Goal: Task Accomplishment & Management: Use online tool/utility

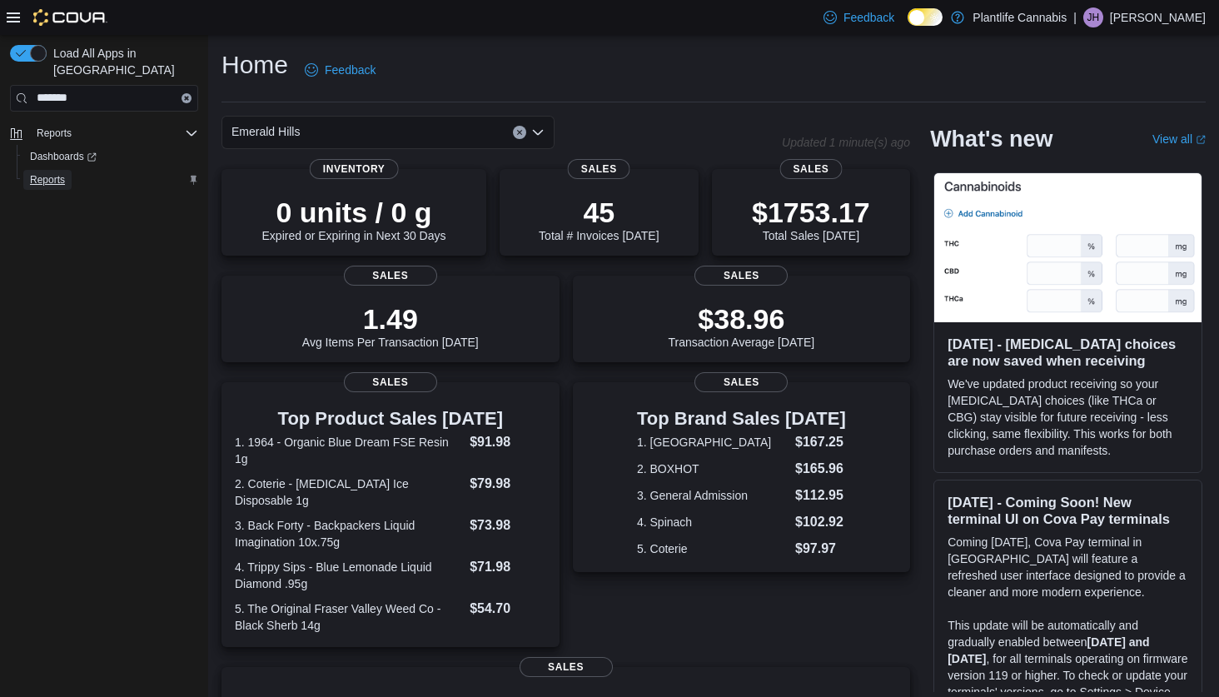
click at [32, 173] on span "Reports" at bounding box center [47, 179] width 35 height 13
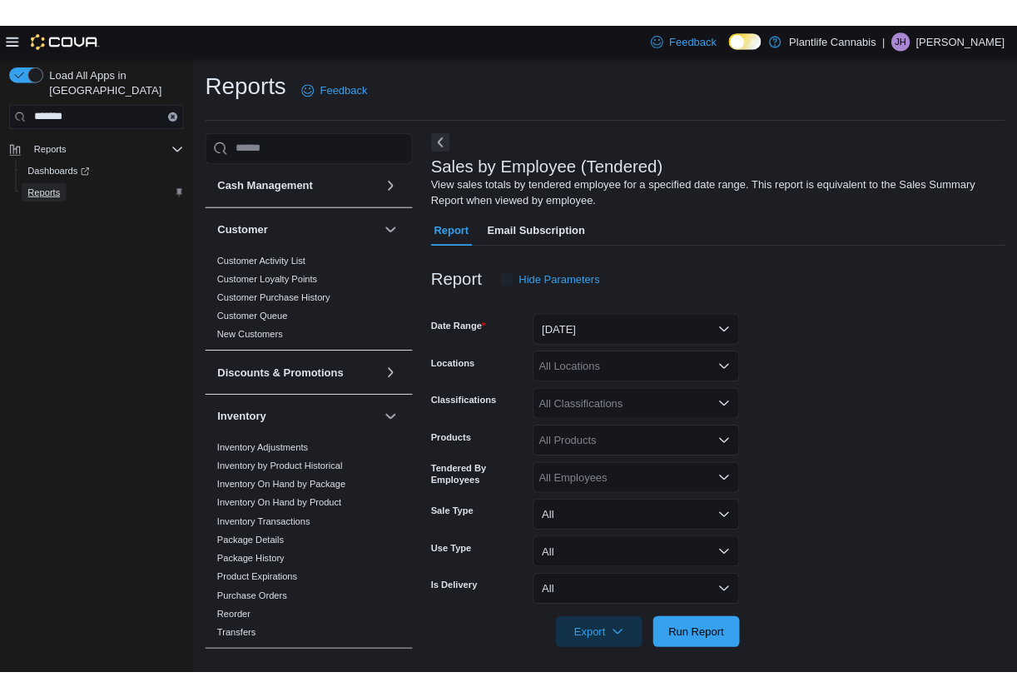
scroll to position [7, 0]
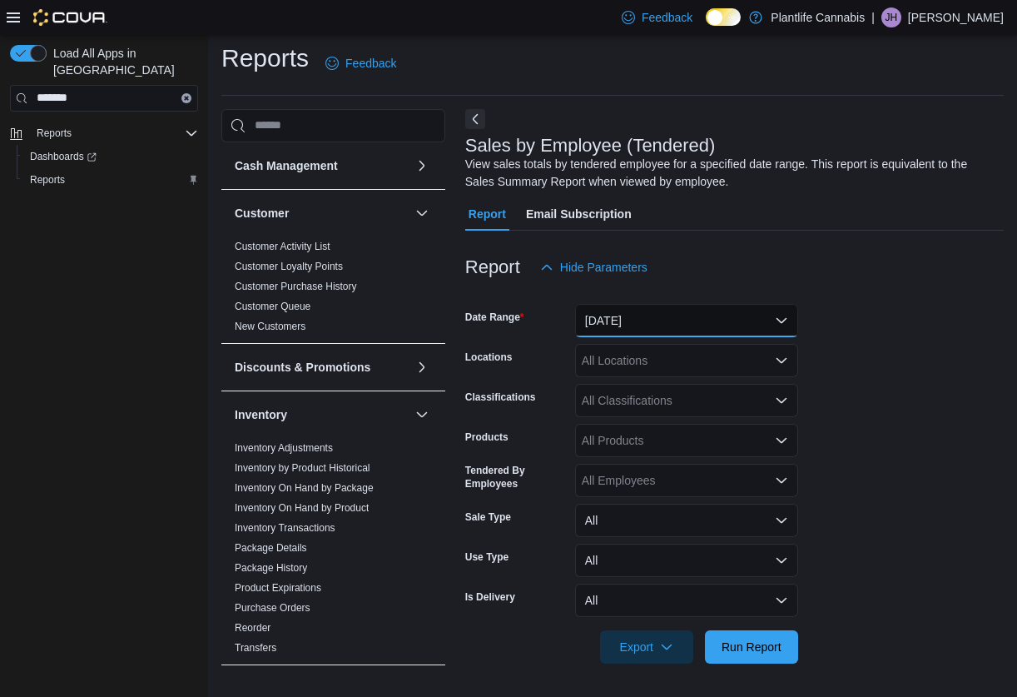
click at [685, 321] on button "[DATE]" at bounding box center [686, 320] width 223 height 33
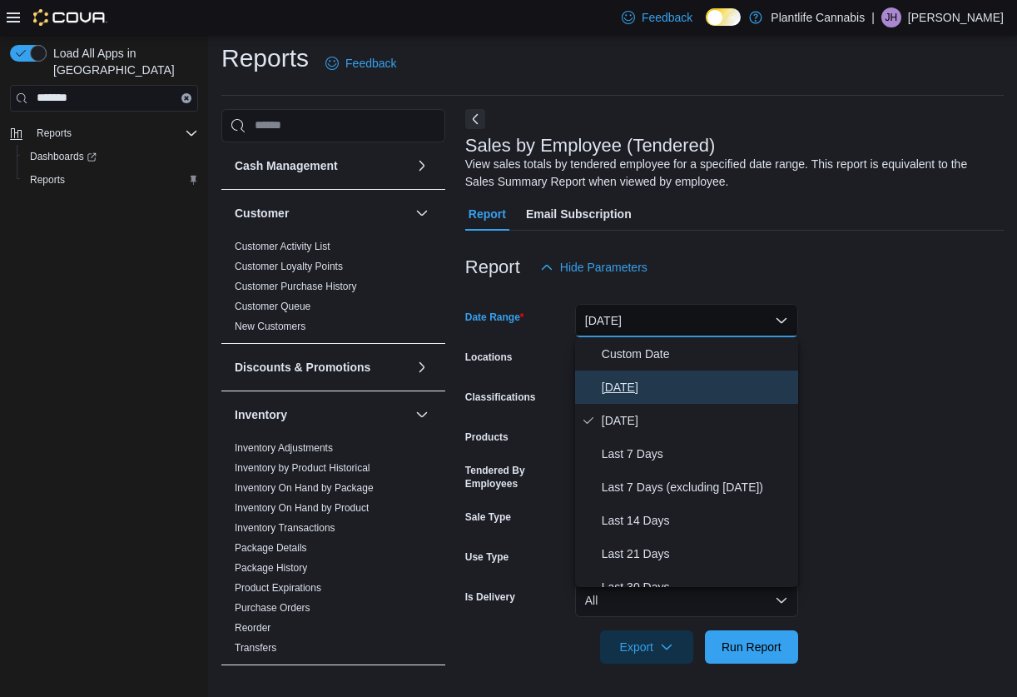
click at [658, 377] on span "Today" at bounding box center [697, 387] width 190 height 20
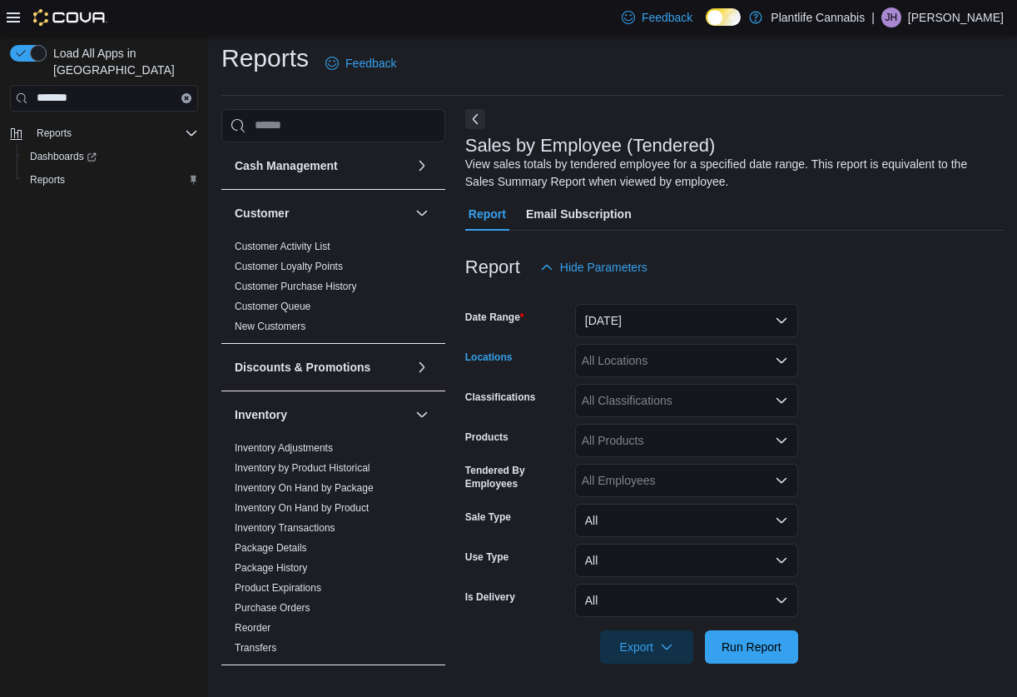
click at [655, 359] on div "All Locations" at bounding box center [686, 360] width 223 height 33
type input "***"
click at [653, 378] on button "Emerald Hills" at bounding box center [686, 389] width 223 height 24
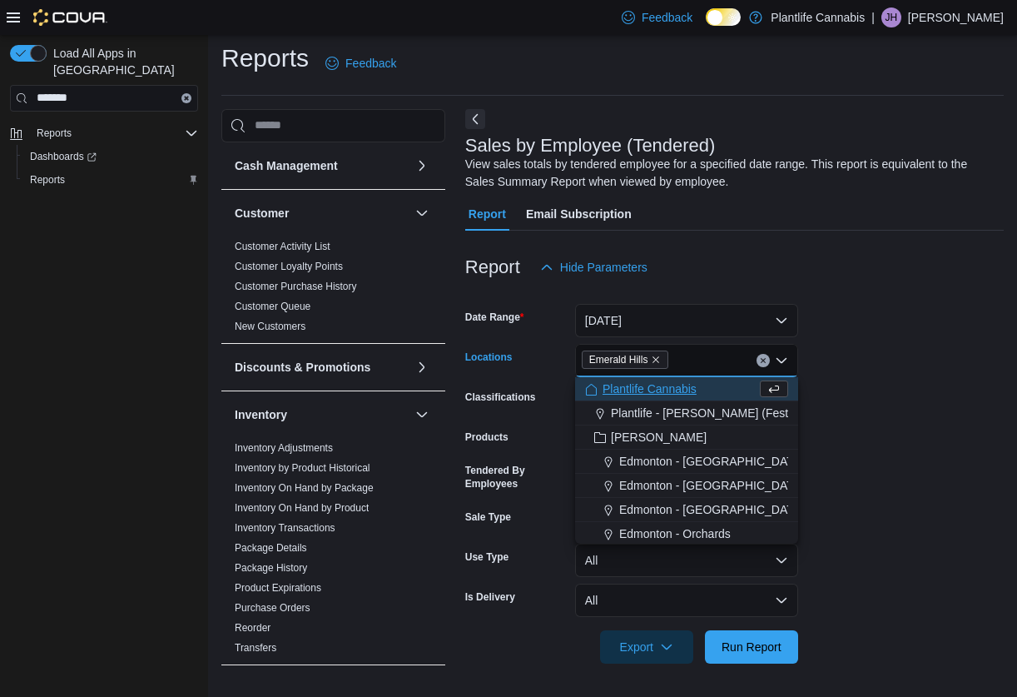
click at [996, 458] on form "Date Range Today Locations Emerald Hills Combo box. Selected. Emerald Hills. Pr…" at bounding box center [734, 474] width 539 height 380
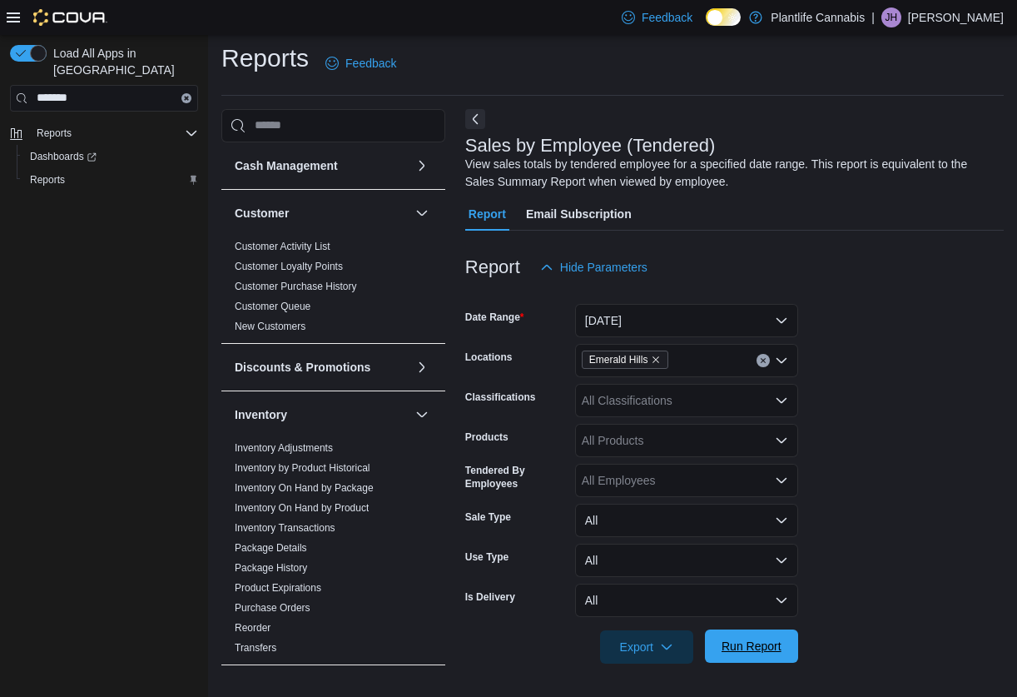
click at [753, 653] on span "Run Report" at bounding box center [752, 646] width 60 height 17
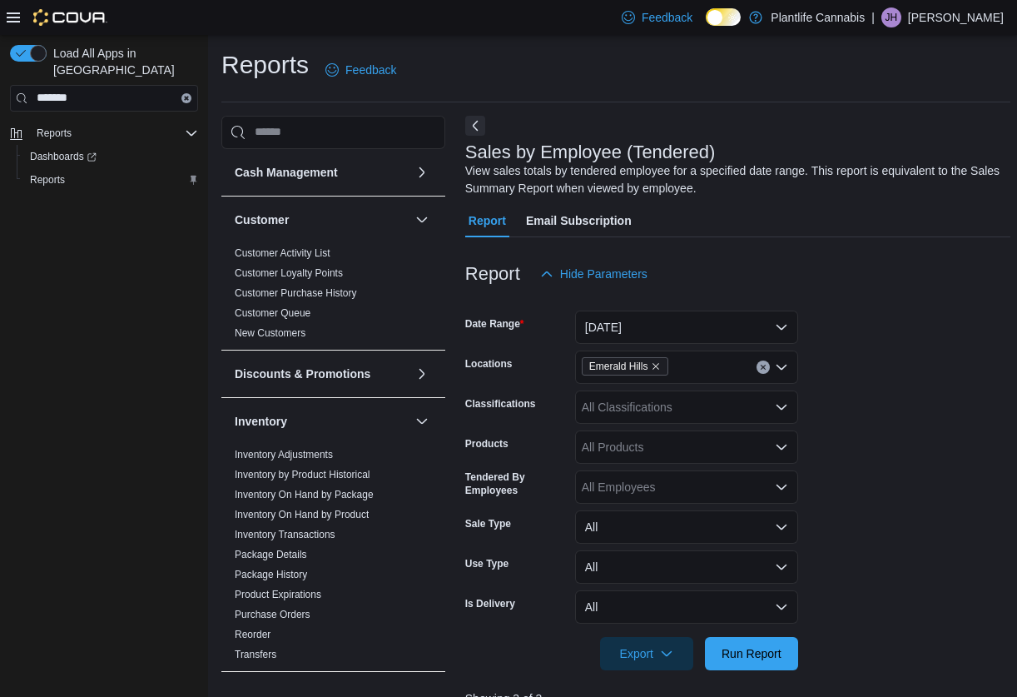
click at [675, 412] on div "All Classifications" at bounding box center [686, 406] width 223 height 33
type input "***"
click at [685, 436] on span "Accessory Group" at bounding box center [655, 435] width 89 height 17
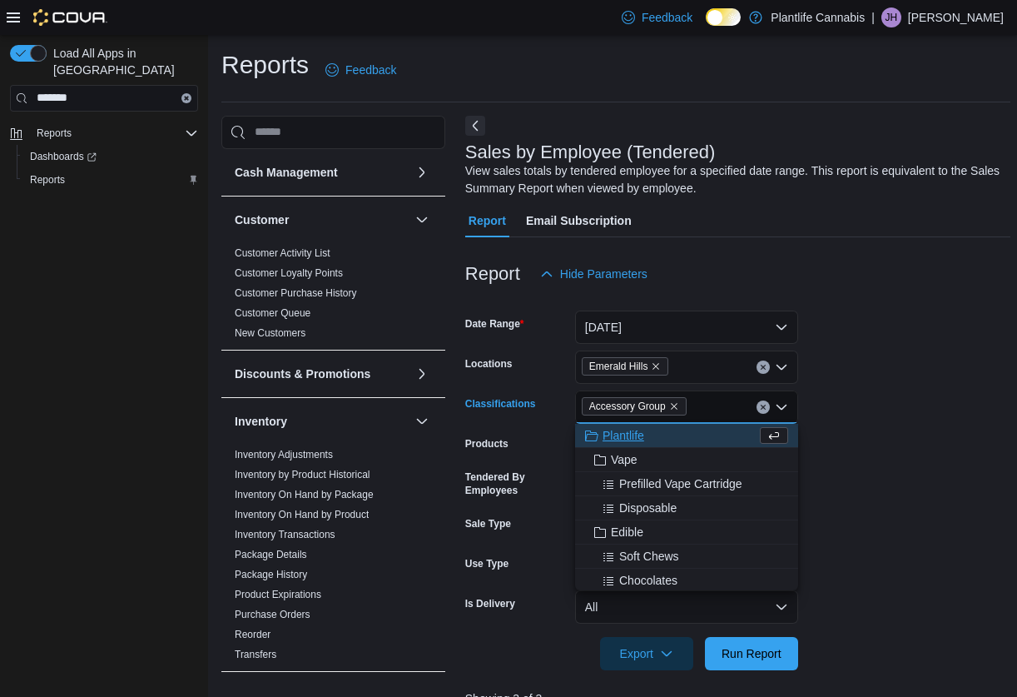
click at [850, 440] on form "Date Range Today Locations Emerald Hills Classifications Accessory Group Combo …" at bounding box center [738, 481] width 546 height 380
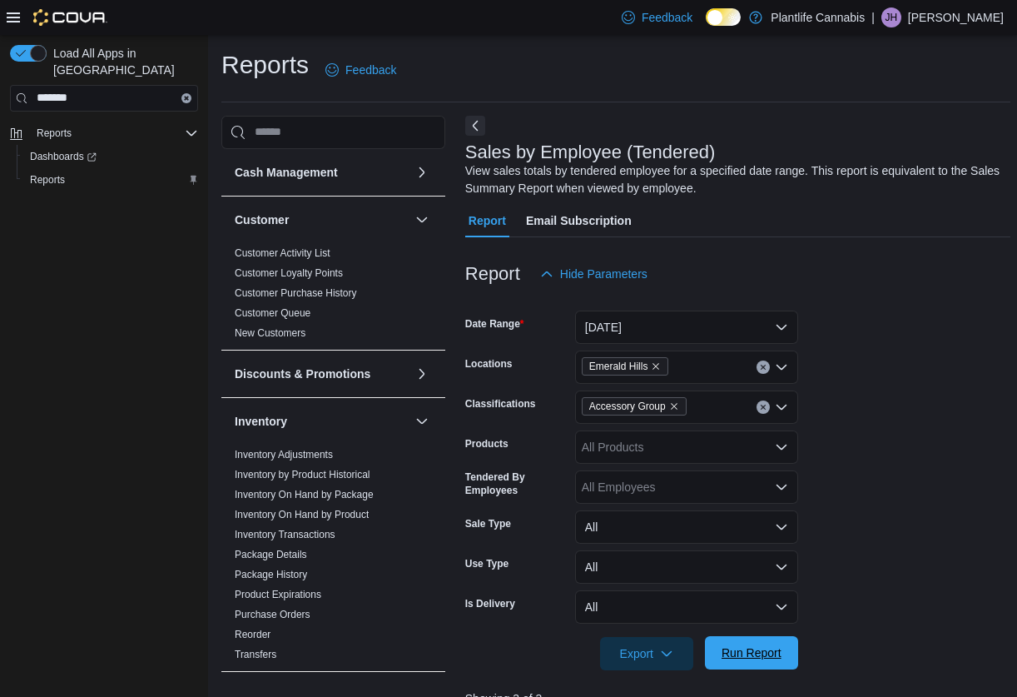
click at [737, 659] on span "Run Report" at bounding box center [752, 652] width 60 height 17
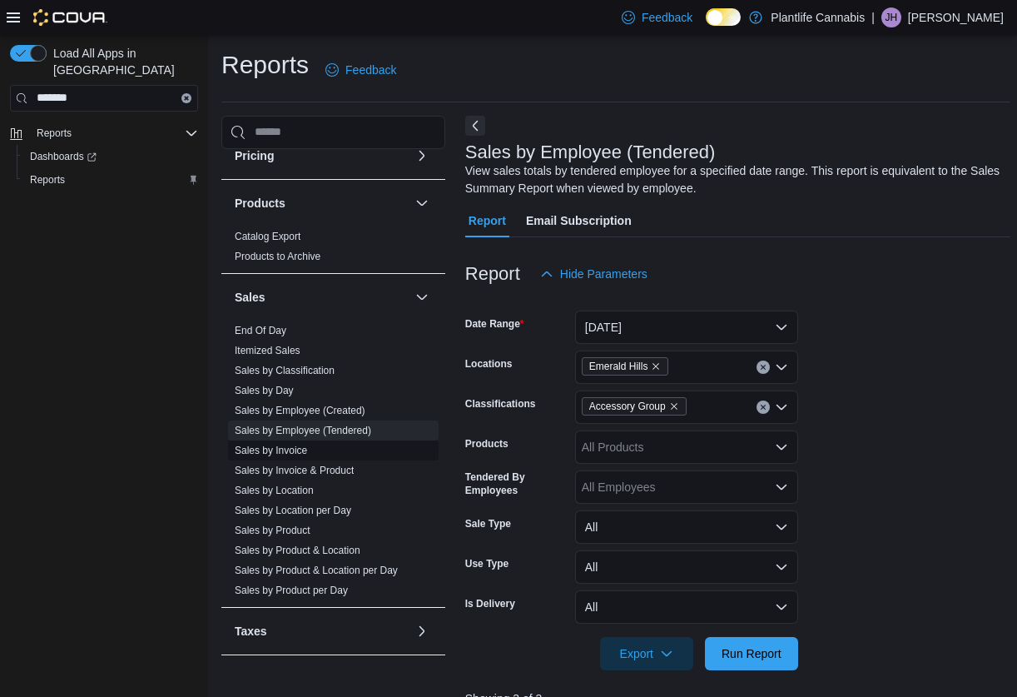
click at [288, 452] on link "Sales by Invoice" at bounding box center [271, 451] width 72 height 12
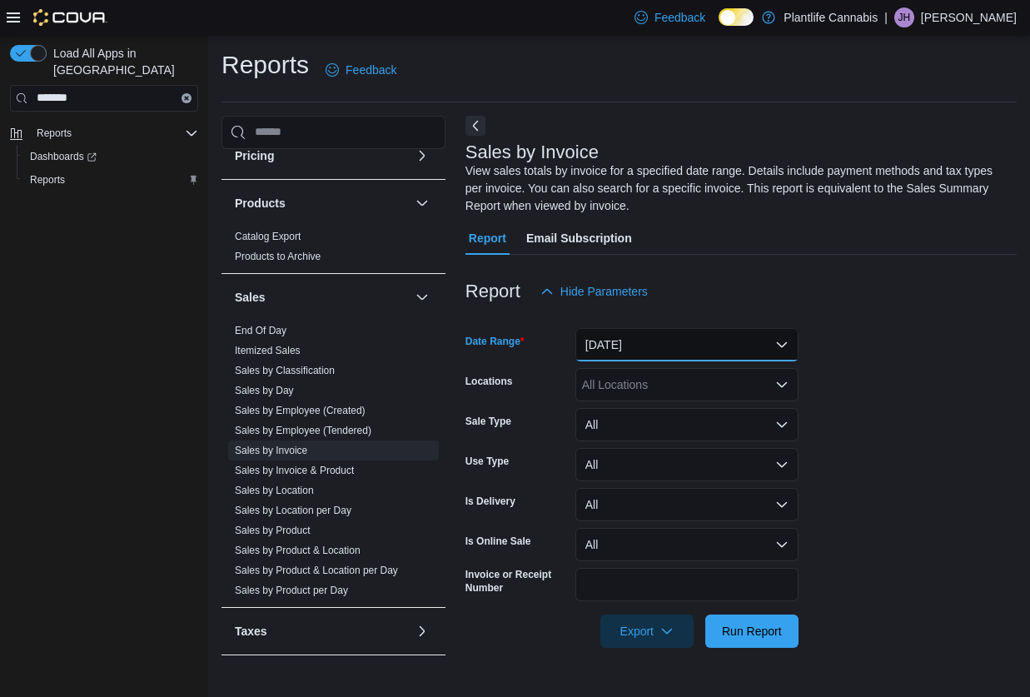
click at [701, 359] on button "Yesterday" at bounding box center [686, 344] width 223 height 33
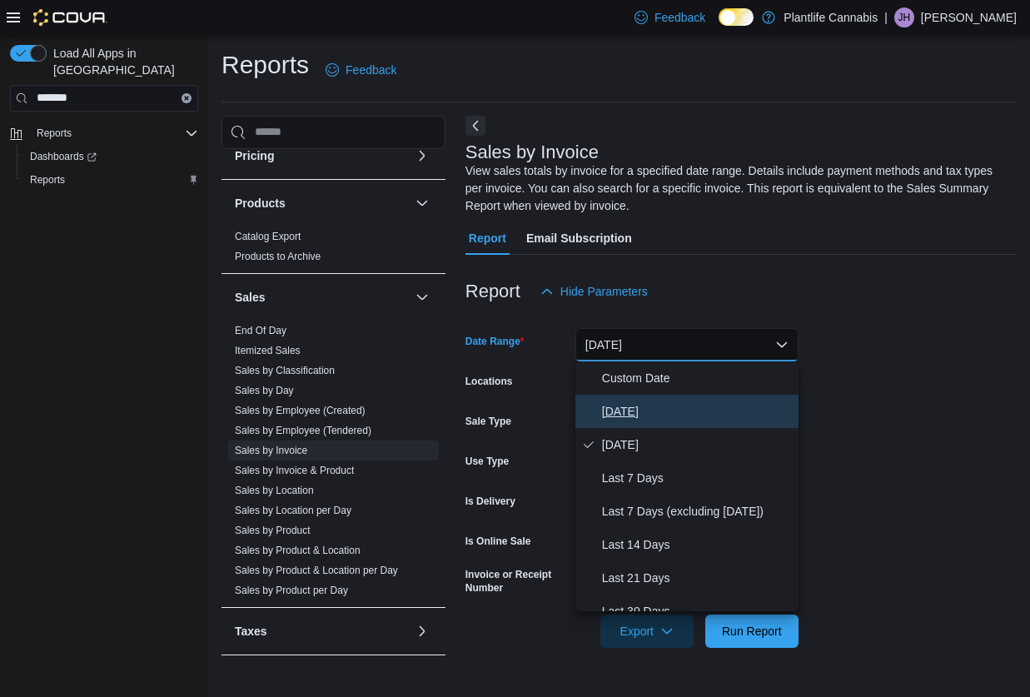
click at [644, 409] on span "Today" at bounding box center [697, 411] width 190 height 20
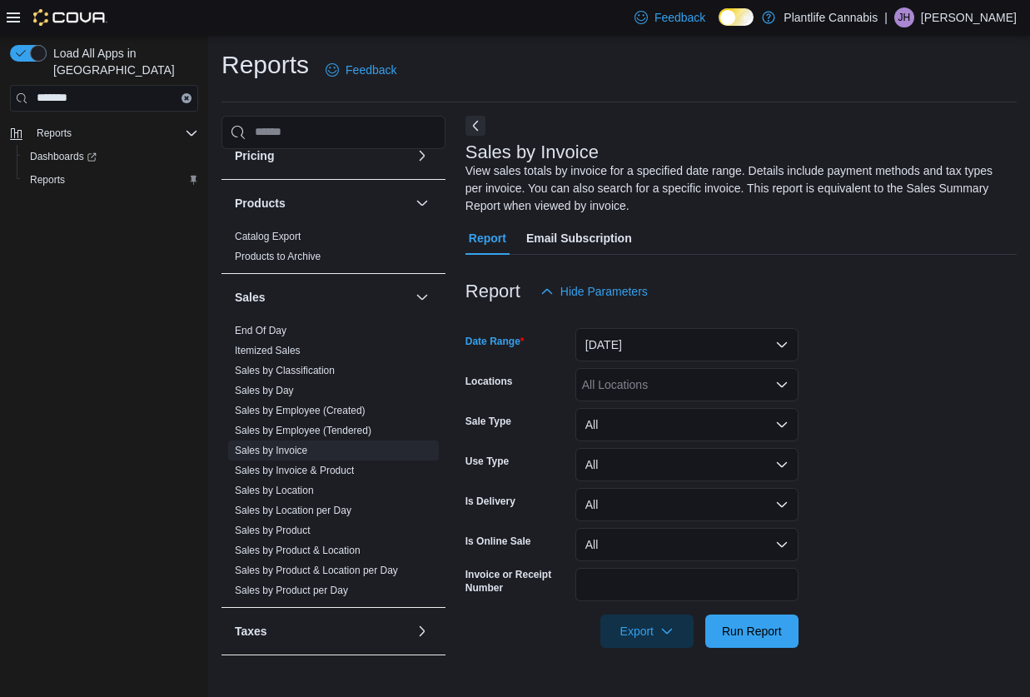
click at [644, 378] on div "All Locations" at bounding box center [686, 384] width 223 height 33
type input "***"
click at [659, 418] on span "Emerald Hills" at bounding box center [653, 413] width 68 height 17
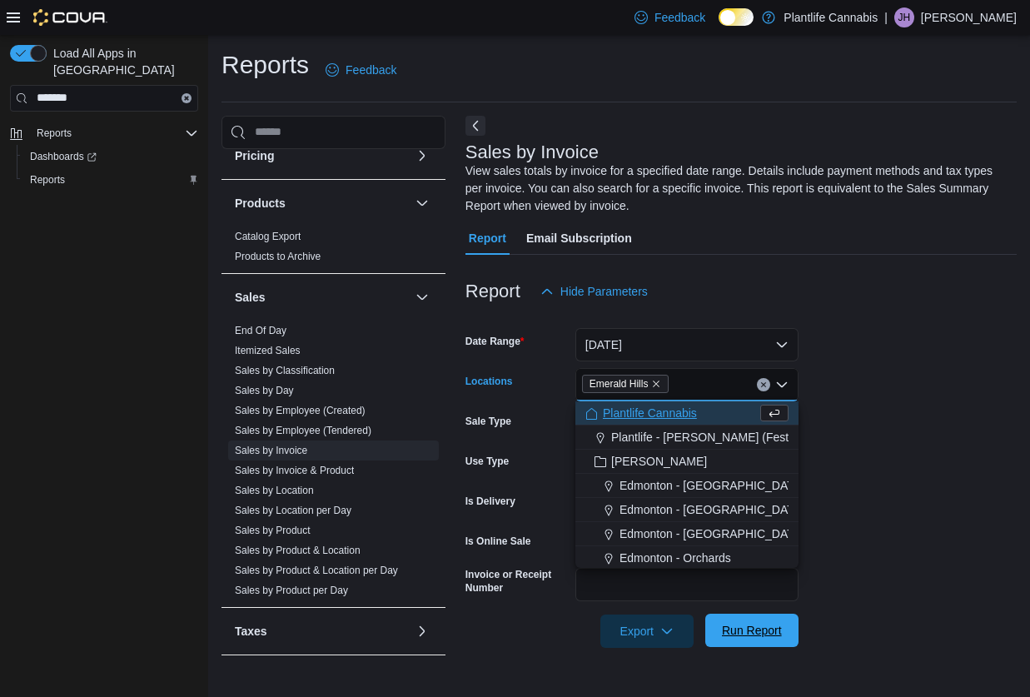
click at [735, 638] on span "Run Report" at bounding box center [752, 630] width 60 height 17
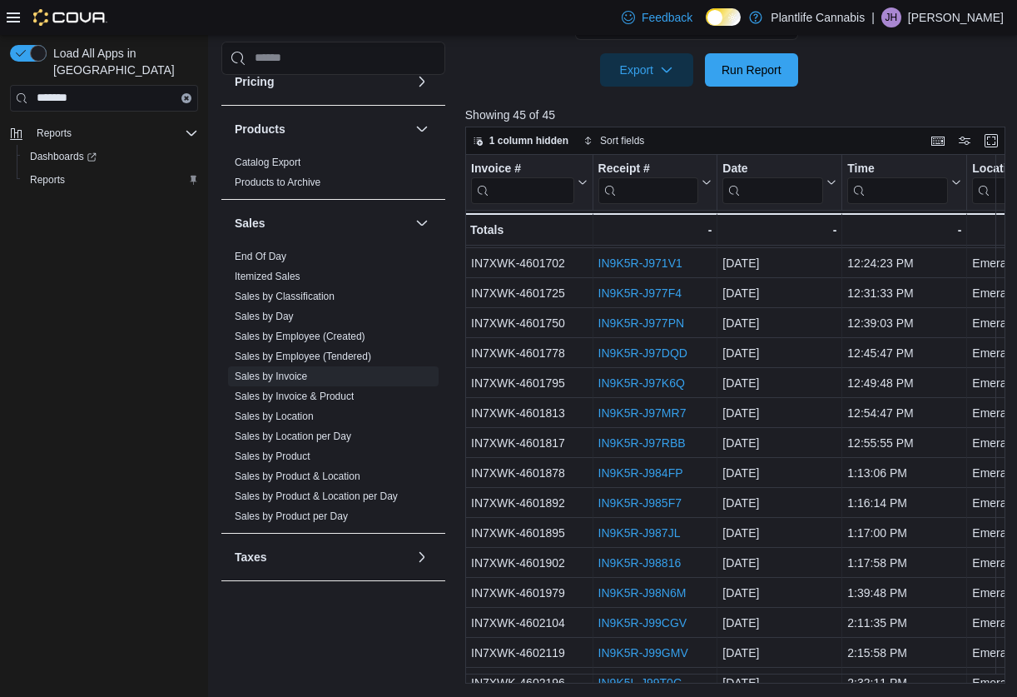
scroll to position [538, 0]
drag, startPoint x: 499, startPoint y: 684, endPoint x: 556, endPoint y: 678, distance: 57.8
click at [583, 679] on div "Reports Feedback Cash Management Cash Management Cash Out Details Customer Cust…" at bounding box center [616, 86] width 816 height 1224
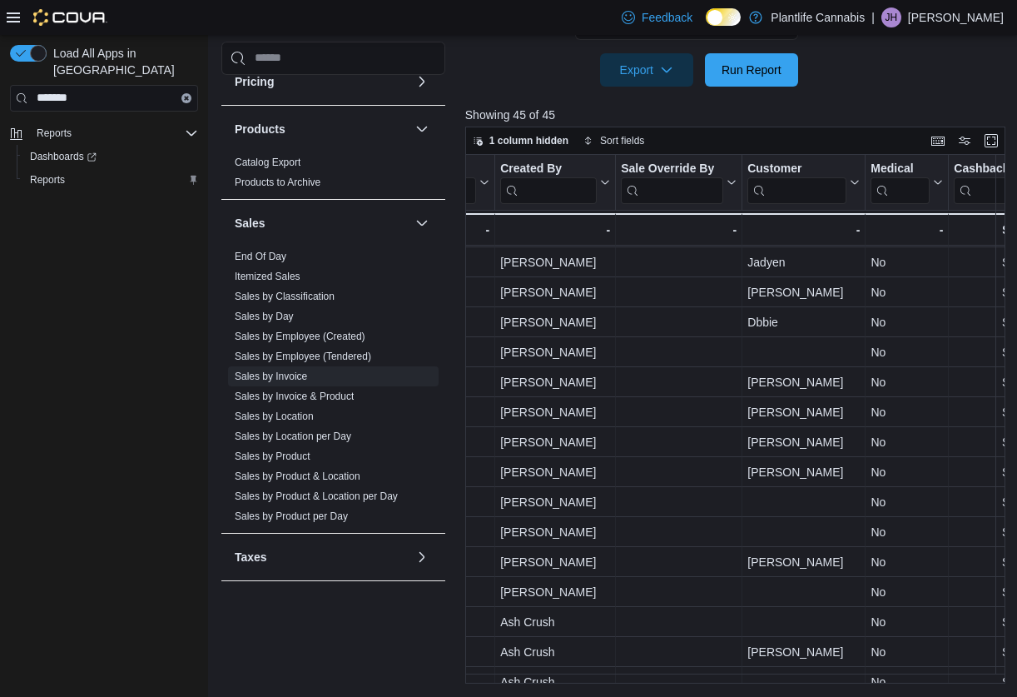
scroll to position [538, 2089]
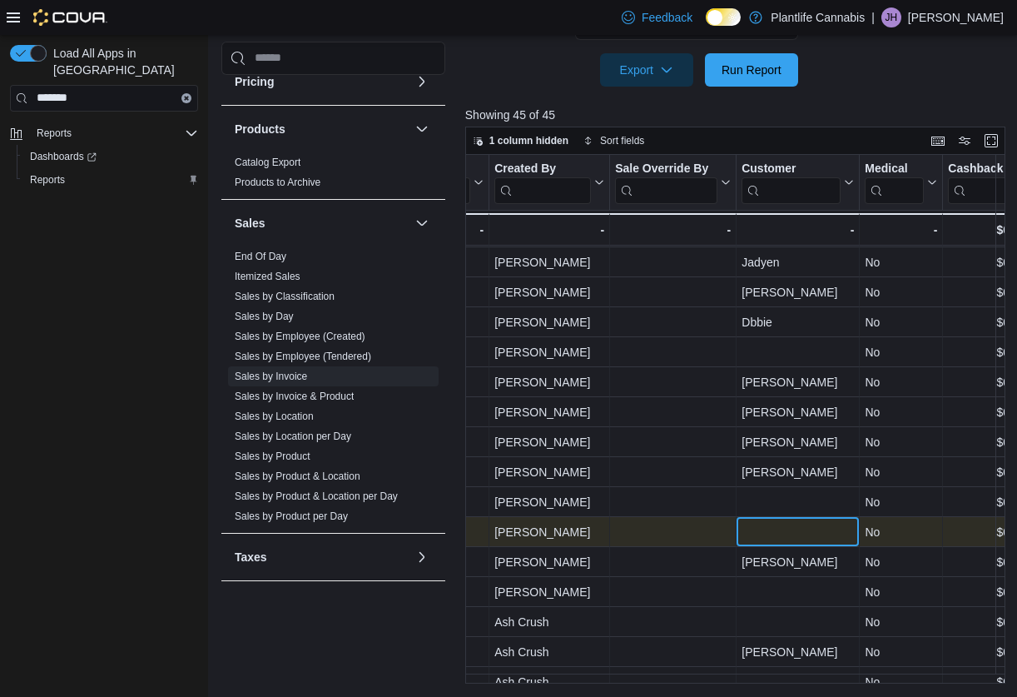
click at [755, 540] on div "- Customer, column 22, row 28" at bounding box center [798, 531] width 112 height 19
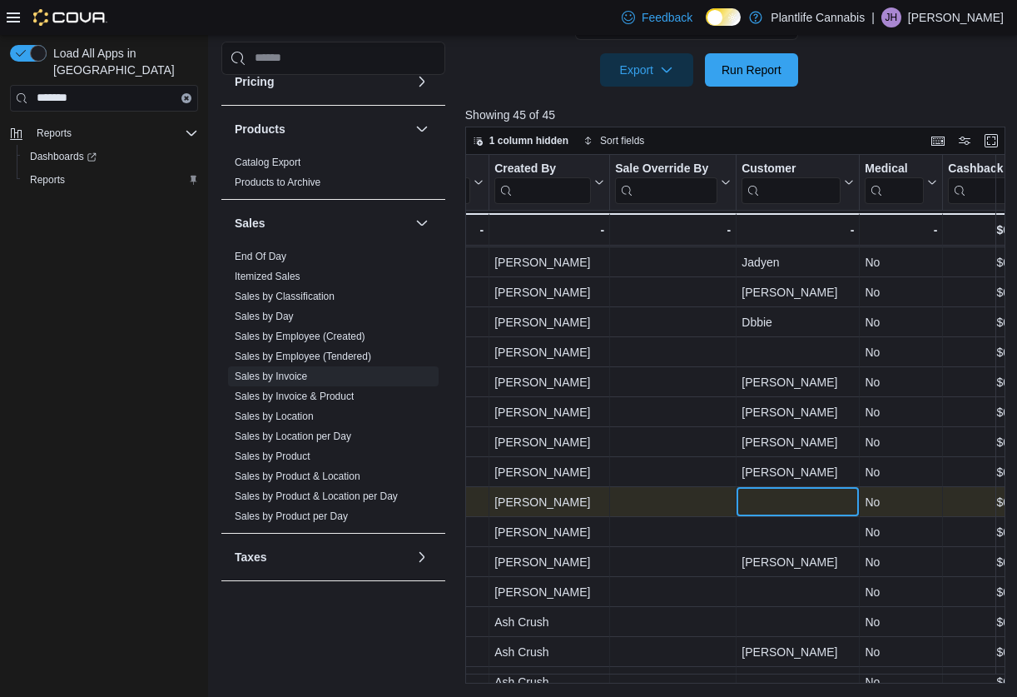
click at [760, 504] on div "- Customer, column 22, row 27" at bounding box center [798, 501] width 112 height 19
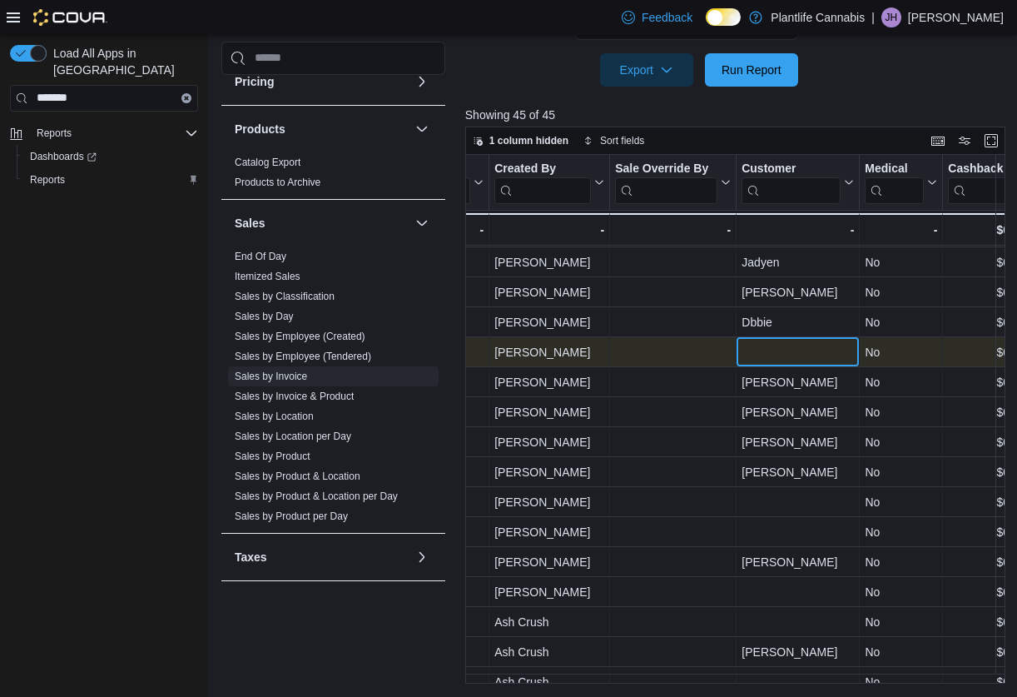
click at [766, 351] on div "- Customer, column 22, row 22" at bounding box center [798, 351] width 112 height 19
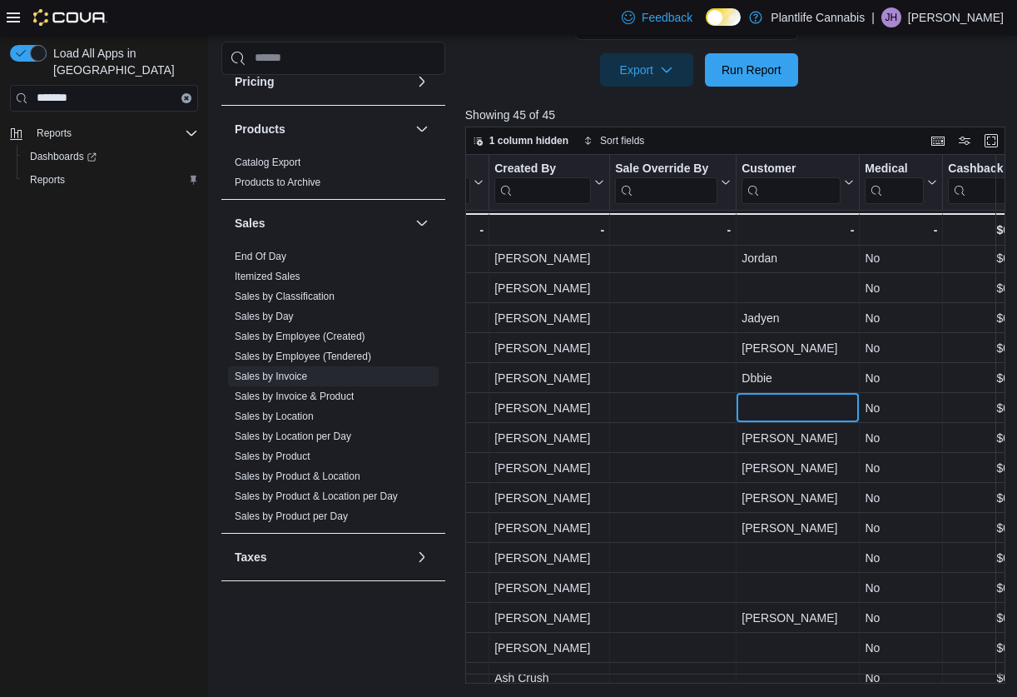
scroll to position [475, 2089]
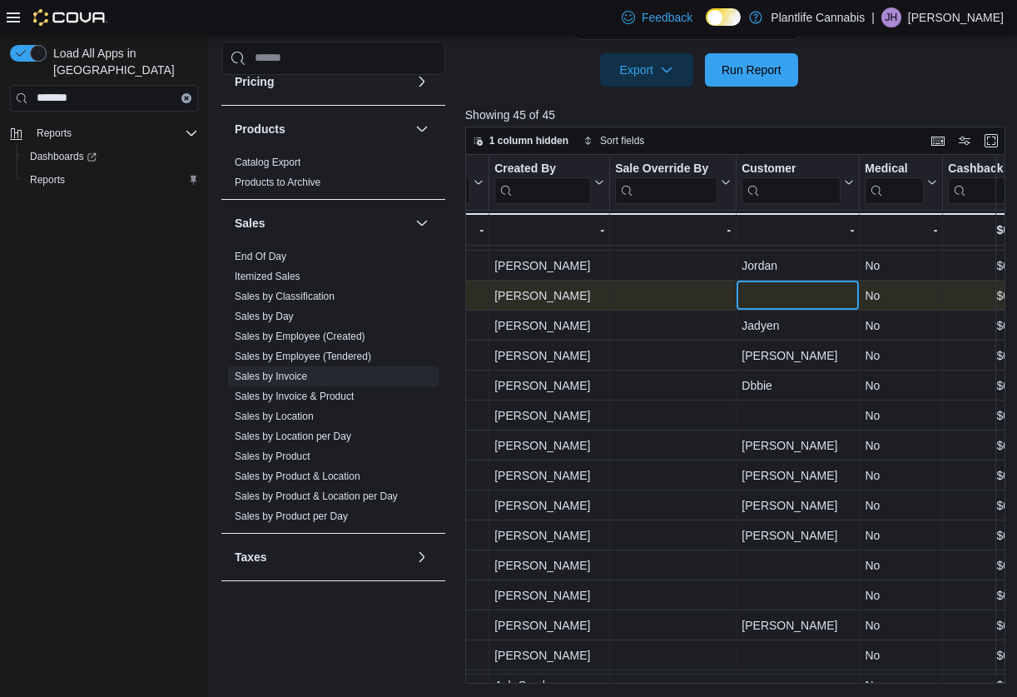
click at [775, 303] on div "- Customer, column 22, row 18" at bounding box center [798, 295] width 112 height 19
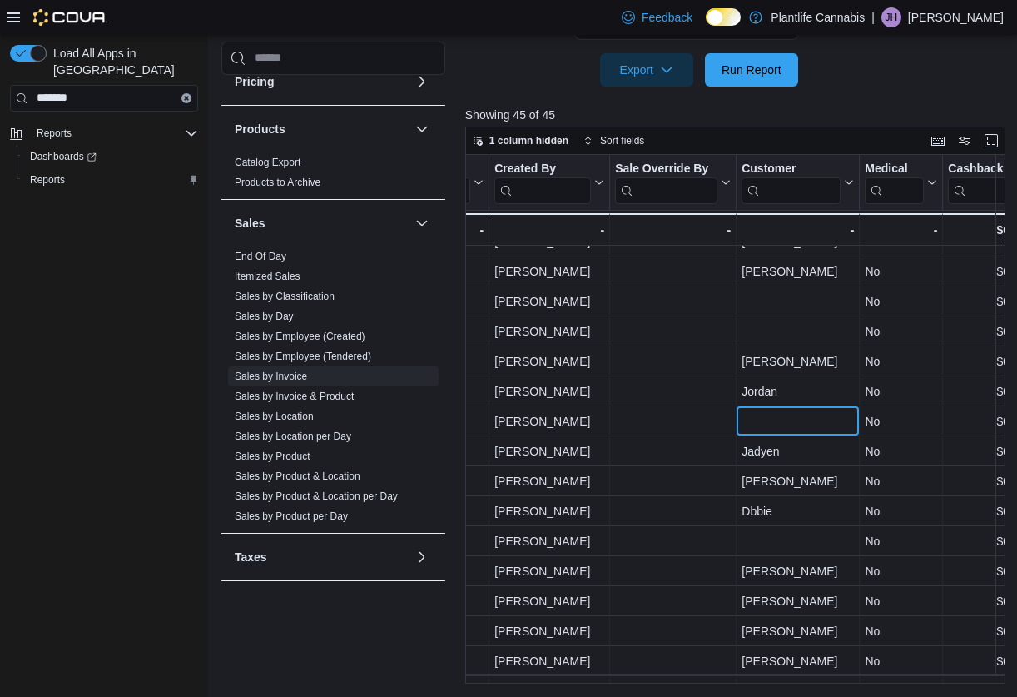
scroll to position [319, 2089]
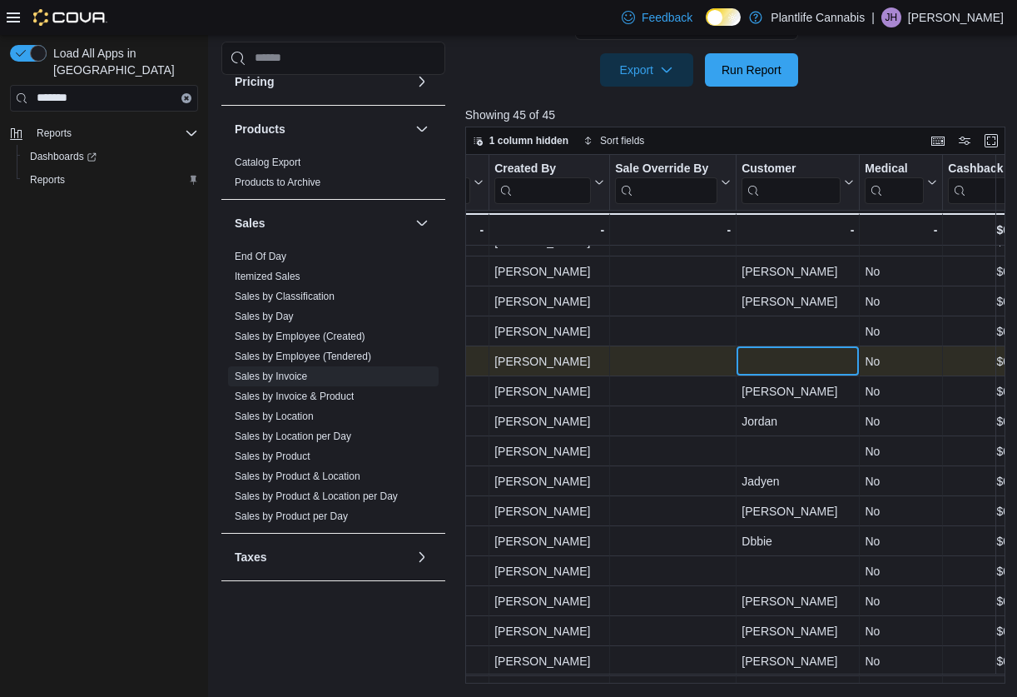
click at [782, 357] on div "- Customer, column 22, row 15" at bounding box center [798, 360] width 112 height 19
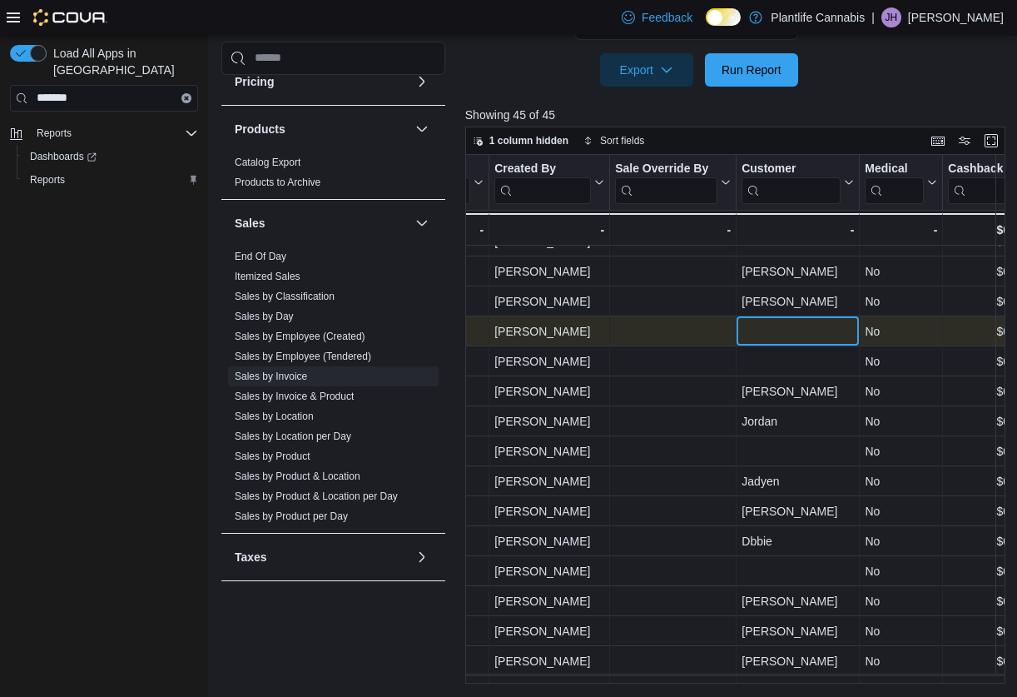
click at [780, 327] on div "- Customer, column 22, row 14" at bounding box center [798, 330] width 112 height 19
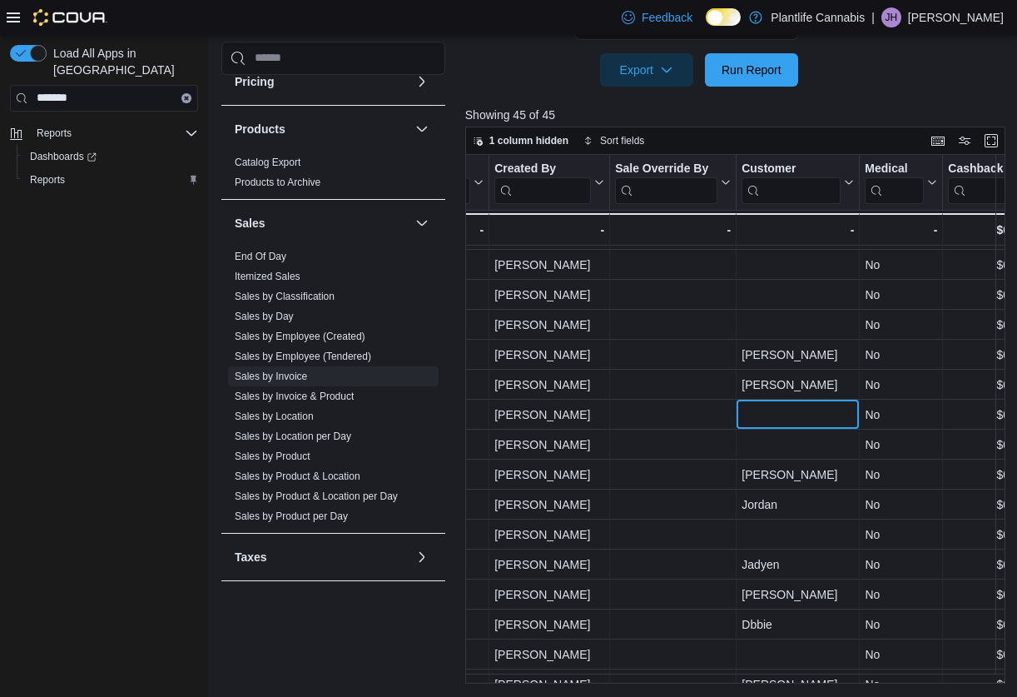
scroll to position [234, 2089]
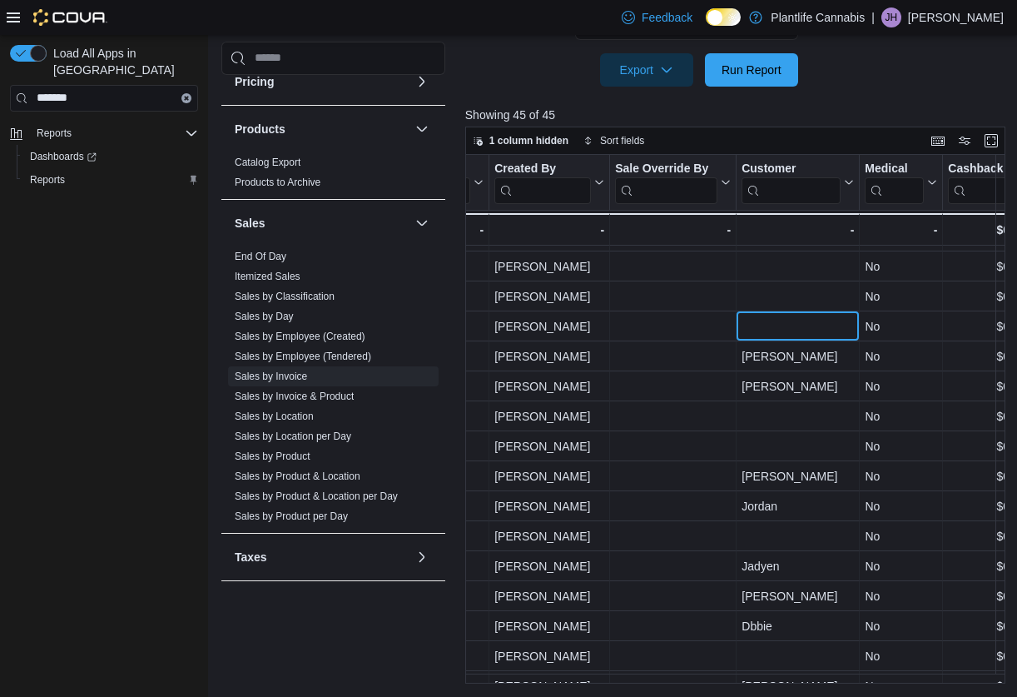
click at [781, 327] on div "- Customer, column 22, row 11" at bounding box center [798, 325] width 112 height 19
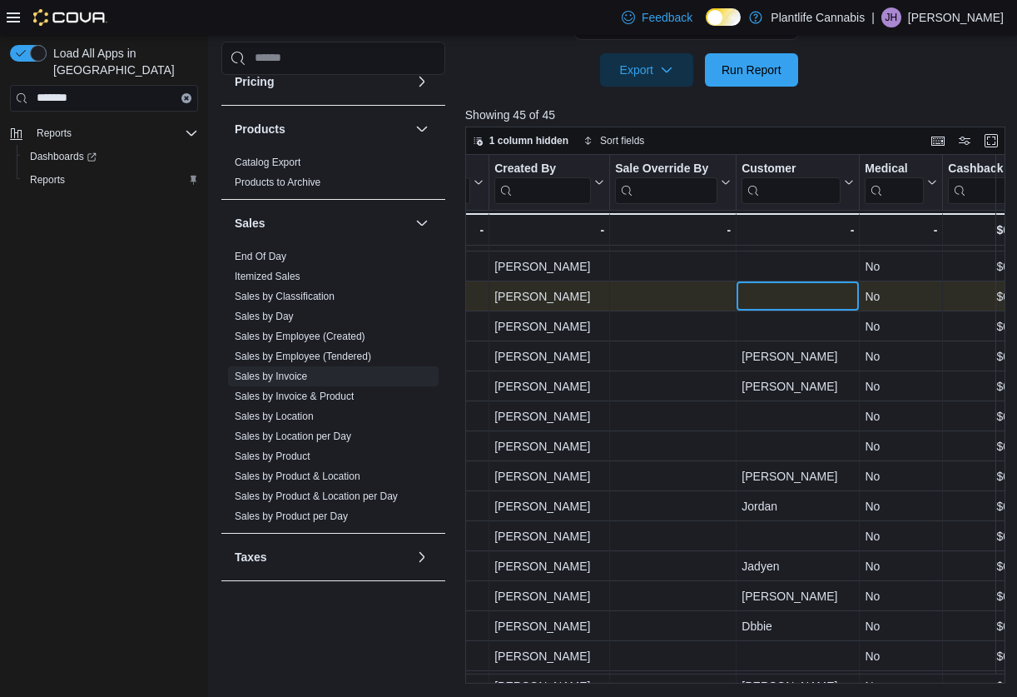
click at [779, 302] on div "- Customer, column 22, row 10" at bounding box center [798, 295] width 112 height 19
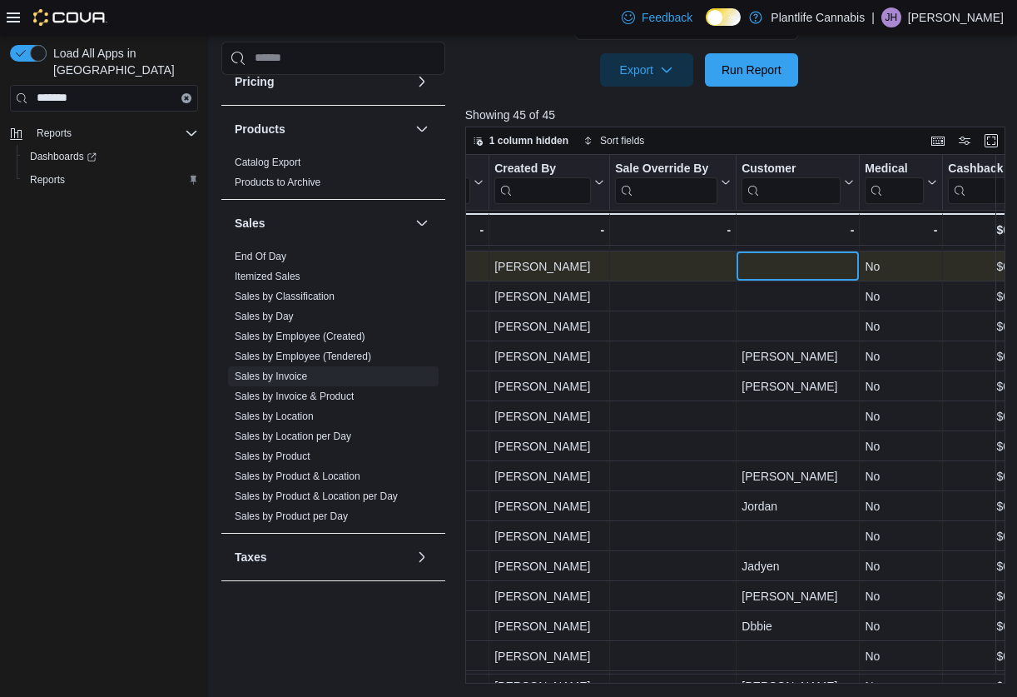
click at [779, 271] on div "- Customer, column 22, row 9" at bounding box center [798, 265] width 112 height 19
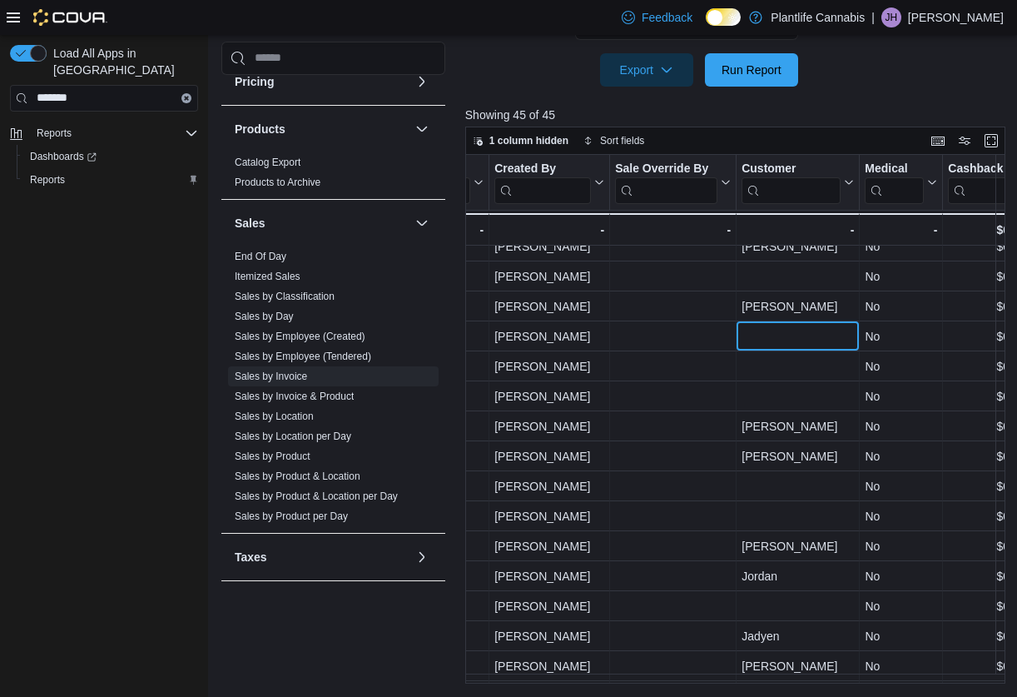
scroll to position [161, 2089]
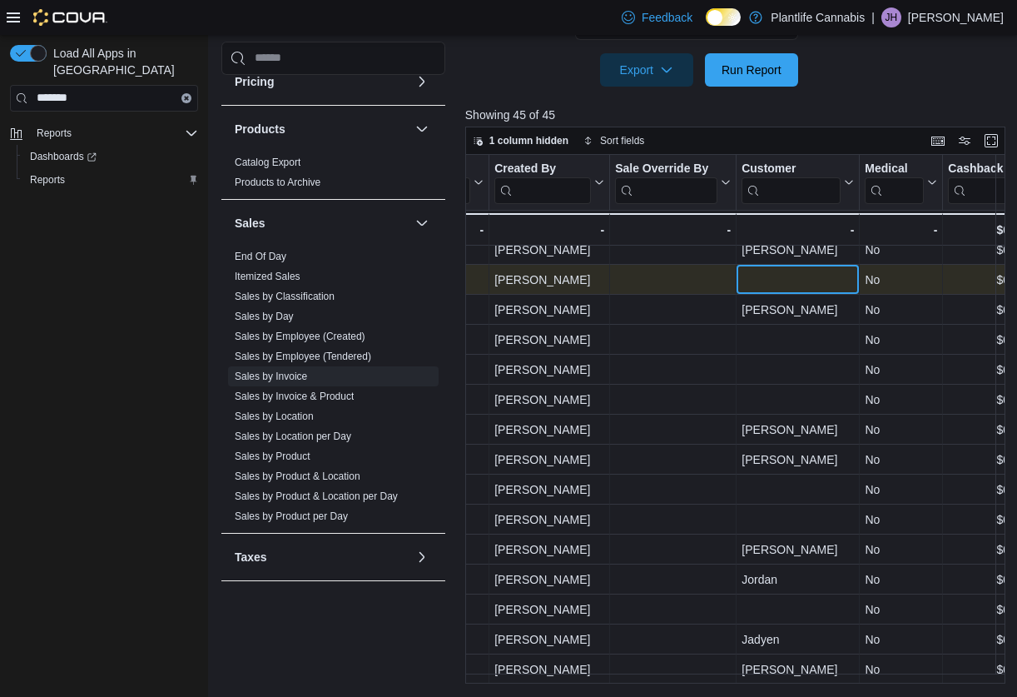
click at [791, 278] on div "- Customer, column 22, row 7" at bounding box center [798, 279] width 112 height 19
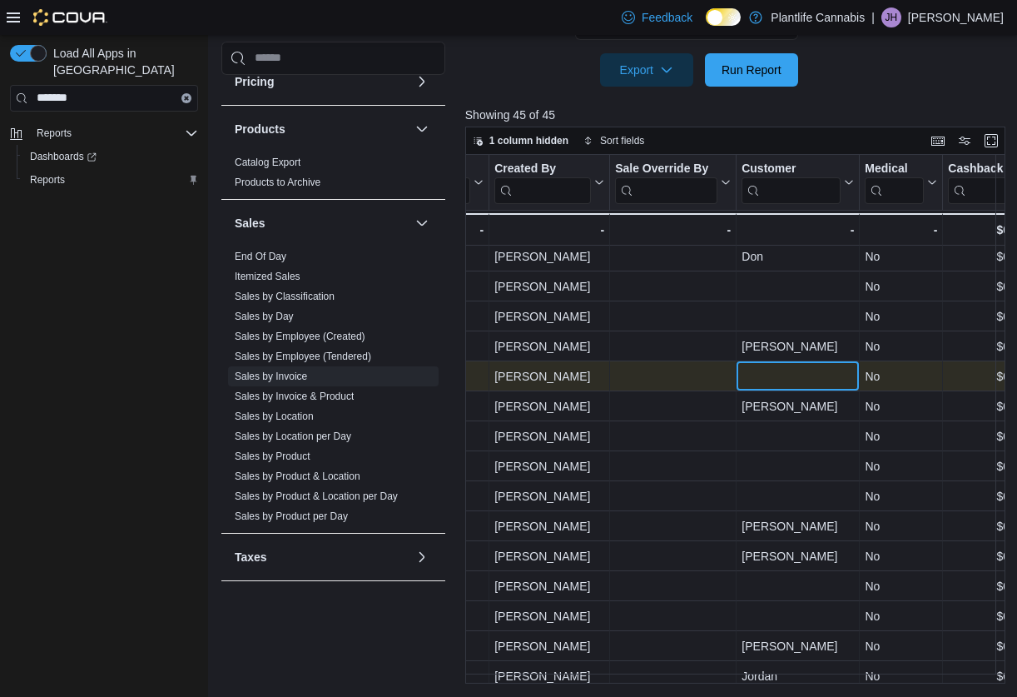
scroll to position [61, 2089]
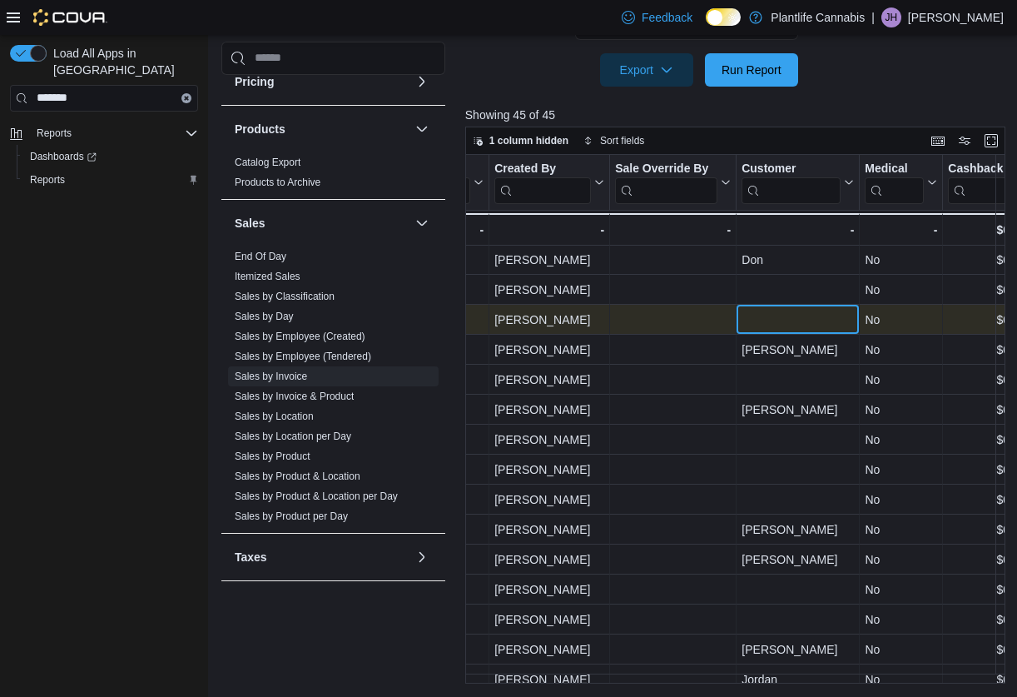
click at [794, 315] on div "- Customer, column 22, row 5" at bounding box center [798, 319] width 112 height 19
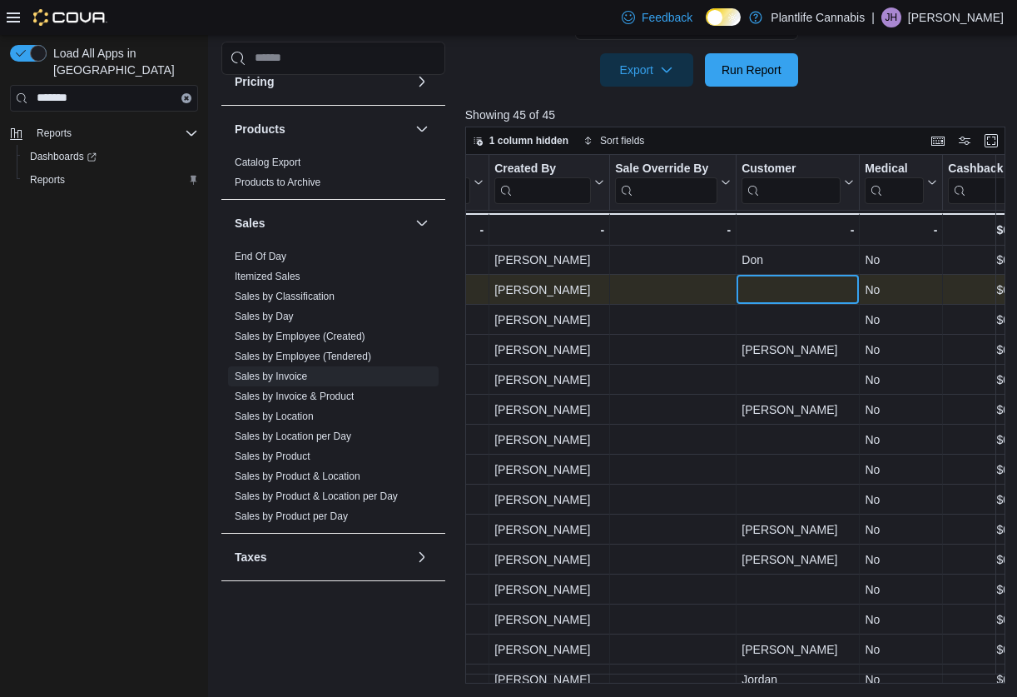
click at [793, 293] on div "- Customer, column 22, row 4" at bounding box center [798, 289] width 112 height 19
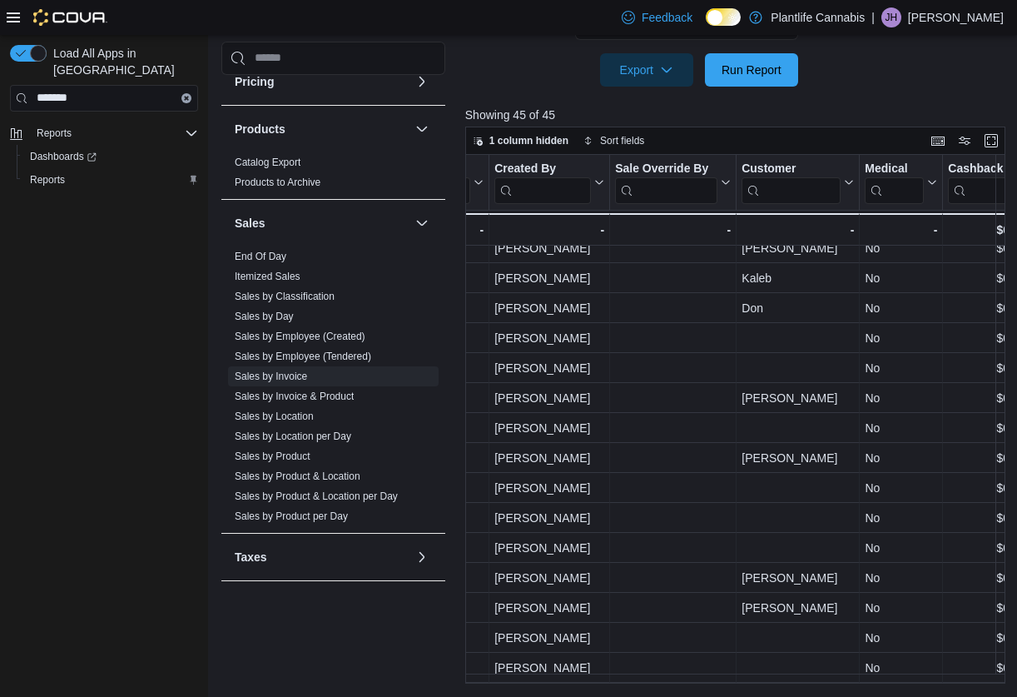
scroll to position [13, 2089]
click at [316, 299] on link "Sales by Classification" at bounding box center [285, 297] width 100 height 12
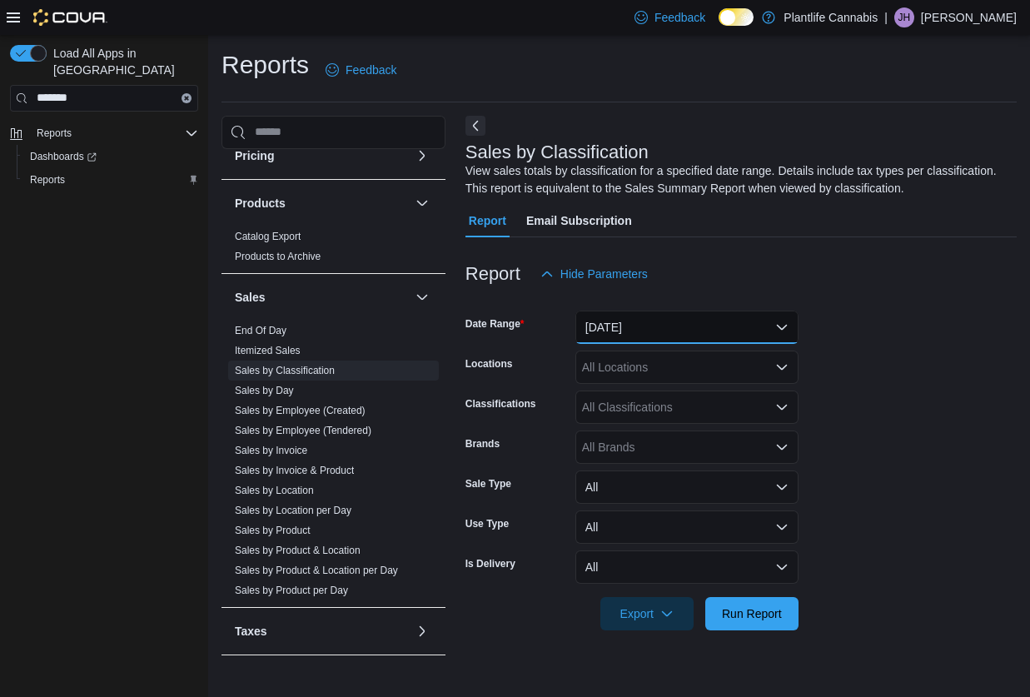
click at [692, 326] on button "Yesterday" at bounding box center [686, 327] width 223 height 33
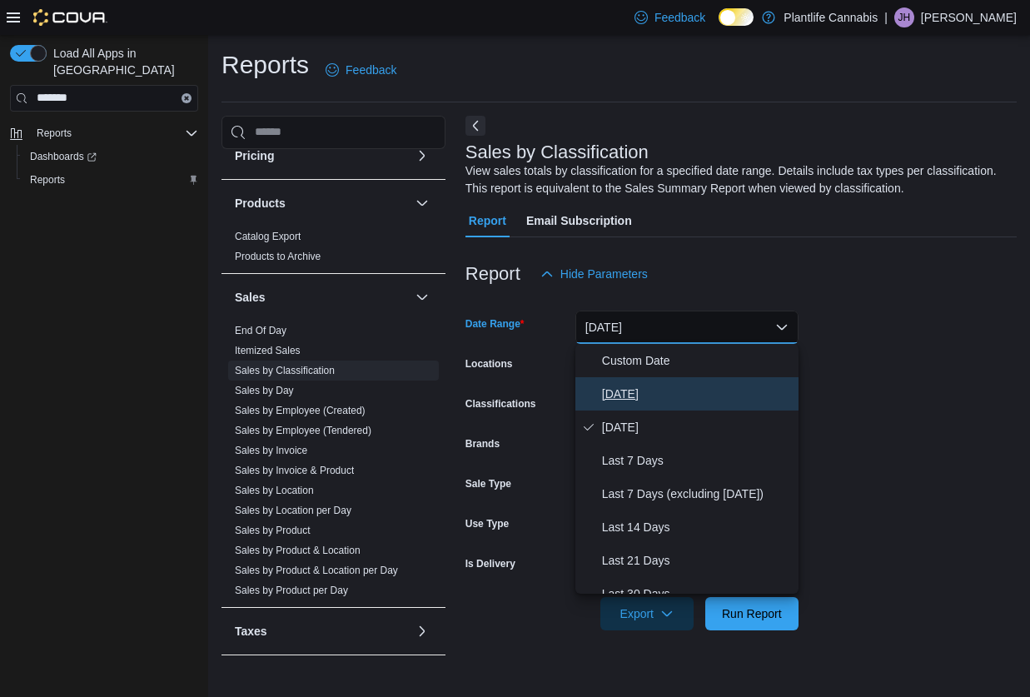
click at [611, 384] on span "Today" at bounding box center [697, 394] width 190 height 20
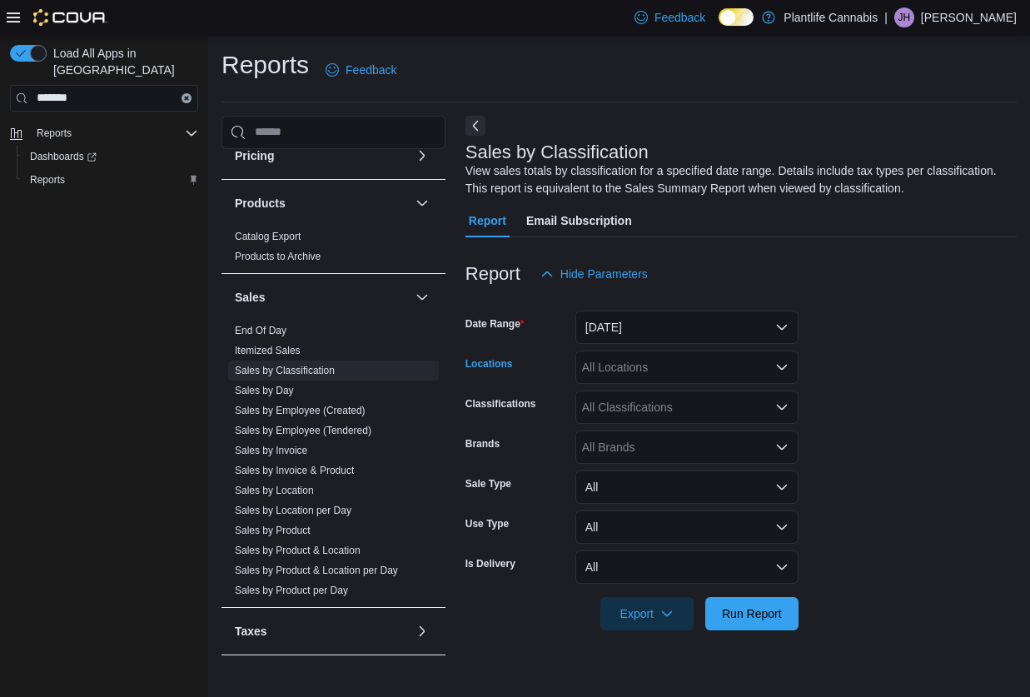
click at [634, 365] on div "All Locations" at bounding box center [686, 366] width 223 height 33
type input "***"
click at [668, 401] on span "Emerald Hills" at bounding box center [653, 395] width 68 height 17
click at [885, 396] on form "Date Range Today Locations Emerald Hills Classifications All Classifications Br…" at bounding box center [740, 461] width 551 height 340
click at [748, 626] on span "Run Report" at bounding box center [751, 612] width 73 height 33
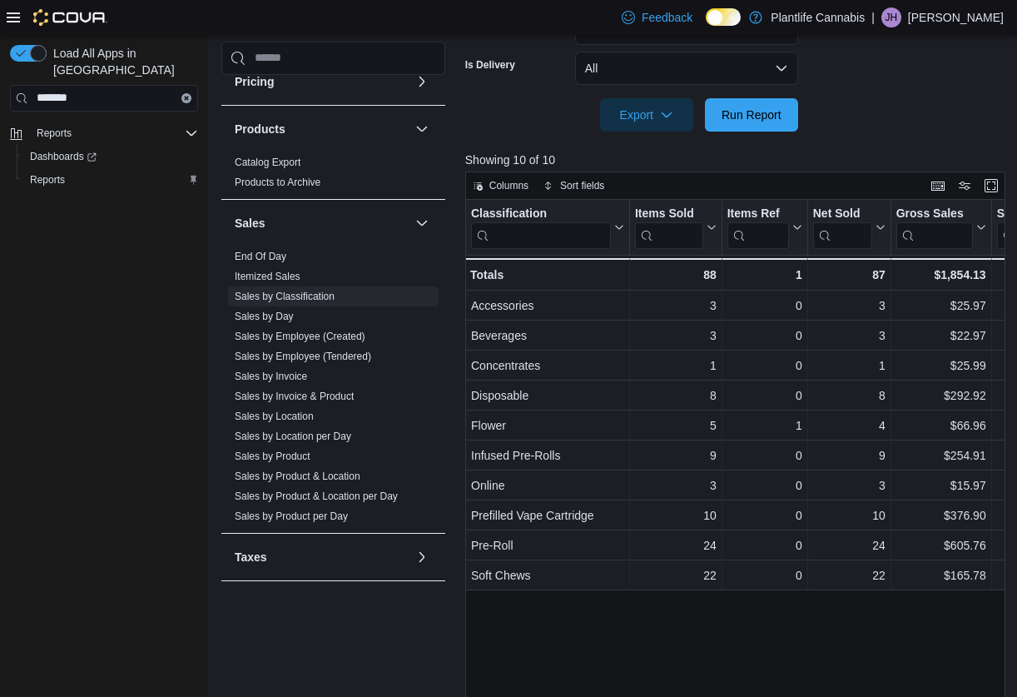
scroll to position [502, 0]
